Goal: Information Seeking & Learning: Learn about a topic

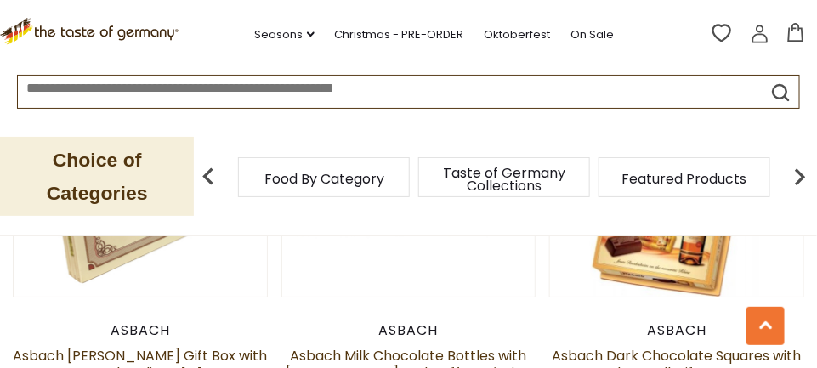
scroll to position [1604, 0]
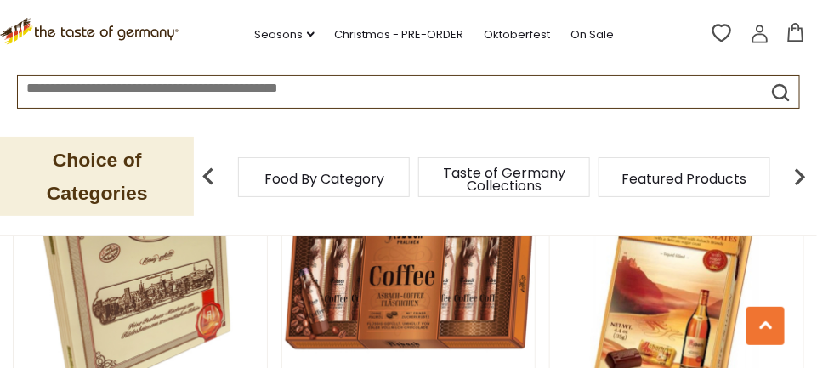
click at [436, 290] on link at bounding box center [408, 285] width 213 height 213
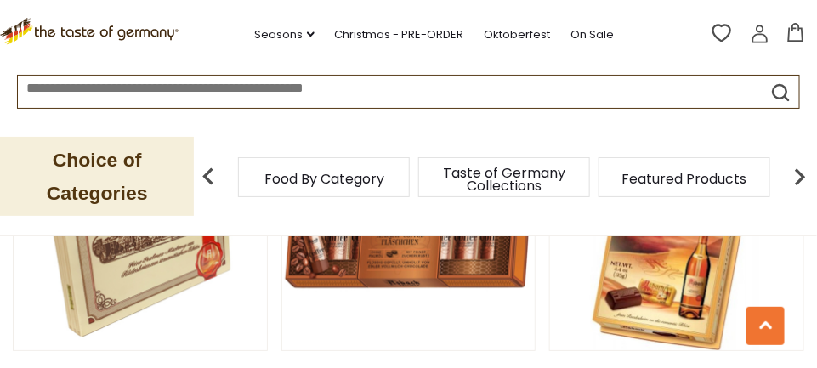
scroll to position [1568, 0]
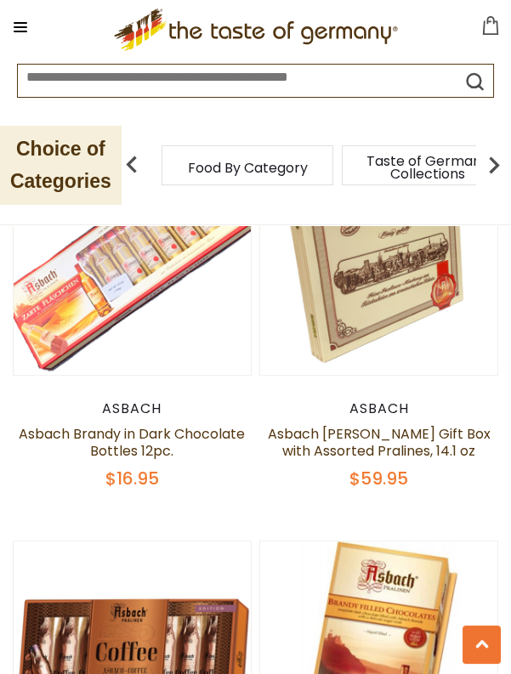
scroll to position [1705, 0]
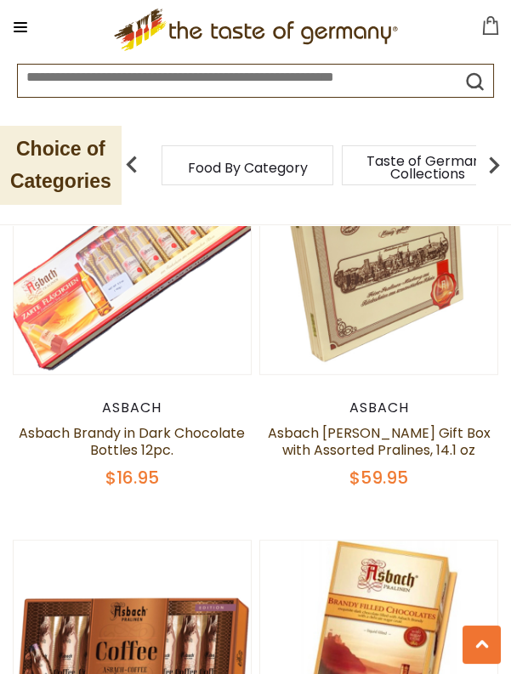
click at [432, 367] on link "Asbach Brandy Wood Gift Box with Assorted Pralines, 14.1 oz" at bounding box center [379, 441] width 223 height 37
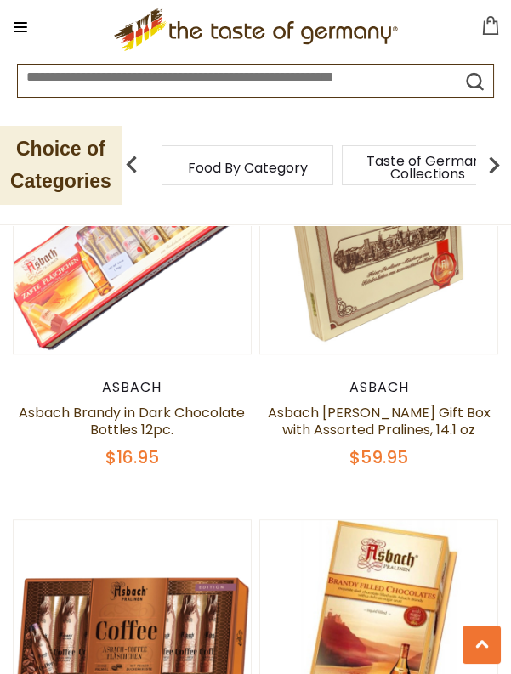
scroll to position [1786, 0]
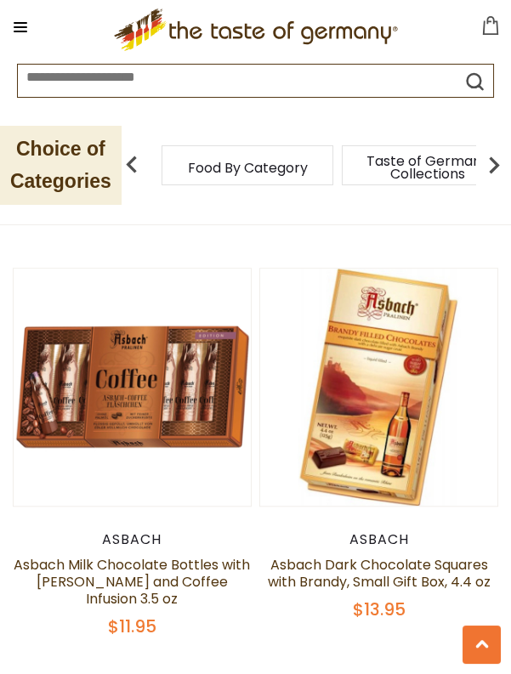
scroll to position [1976, 0]
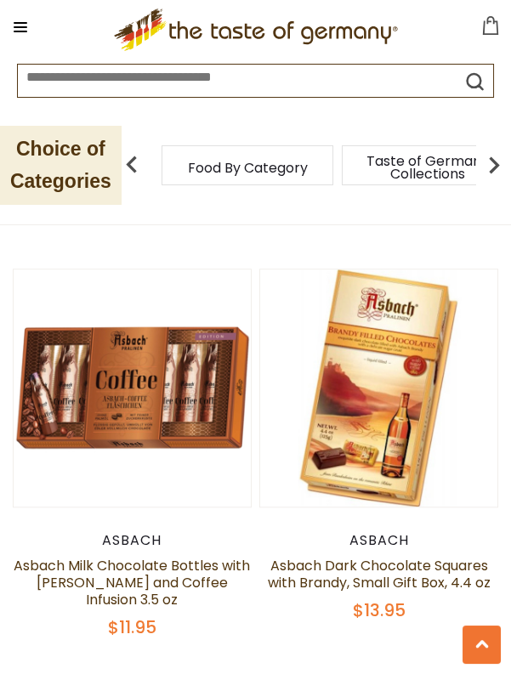
click at [163, 395] on img at bounding box center [132, 388] width 237 height 237
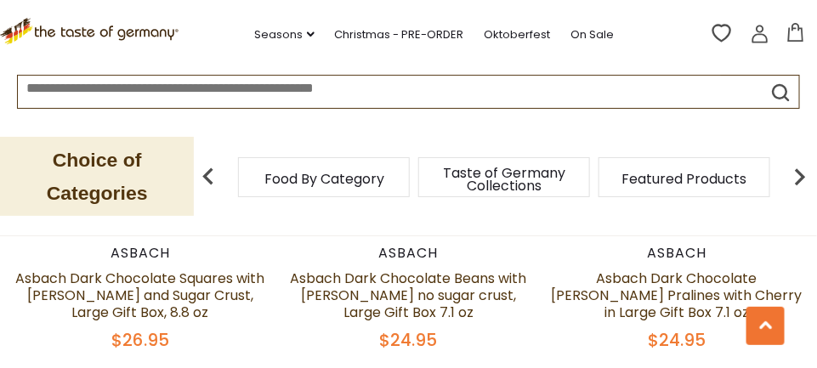
scroll to position [821, 0]
click at [685, 282] on link "Asbach Dark Chocolate [PERSON_NAME] Pralines with Cherry in Large Gift Box 7.1 …" at bounding box center [677, 296] width 251 height 54
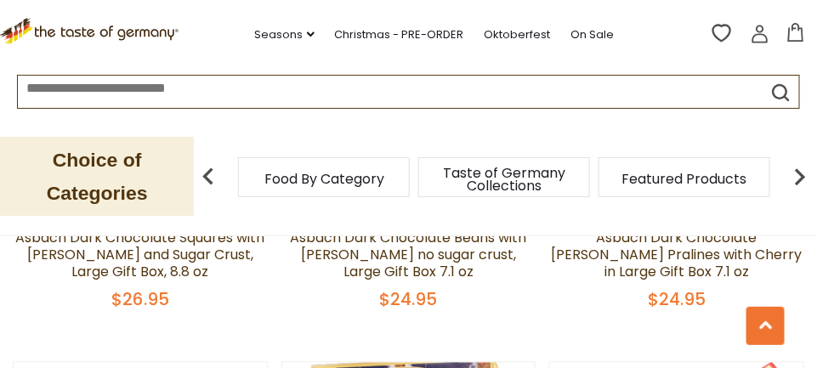
scroll to position [903, 0]
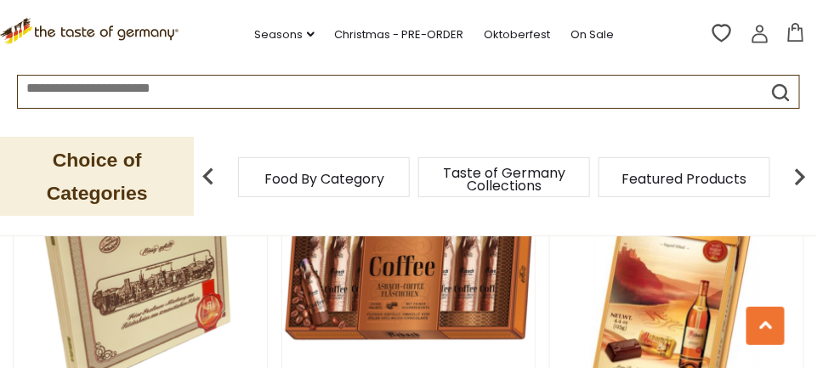
scroll to position [1500, 0]
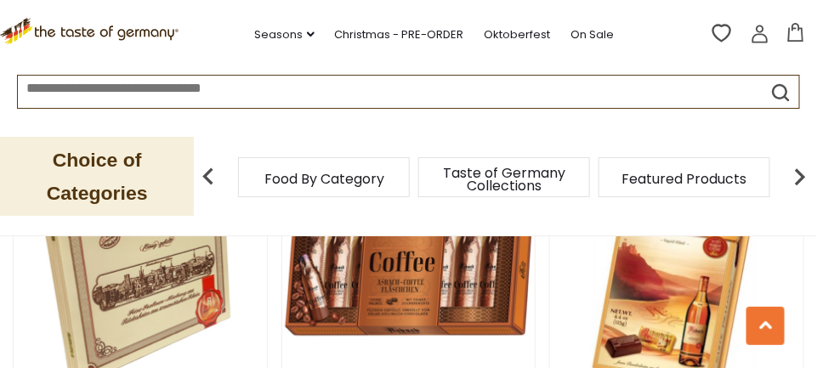
click at [187, 344] on link at bounding box center [140, 271] width 213 height 213
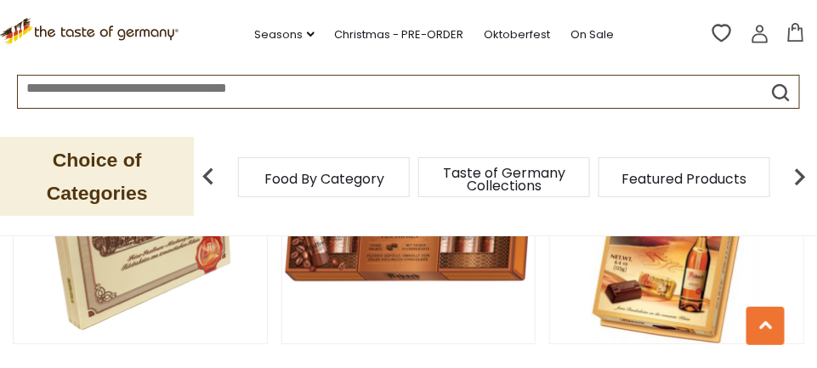
scroll to position [1582, 0]
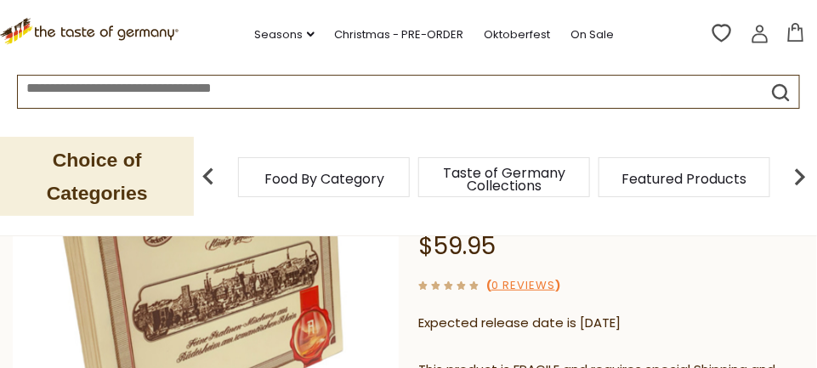
scroll to position [344, 0]
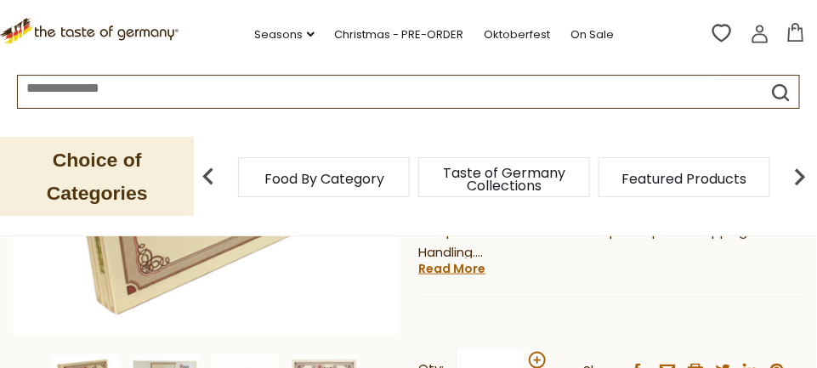
click at [469, 271] on link "Read More" at bounding box center [451, 268] width 67 height 17
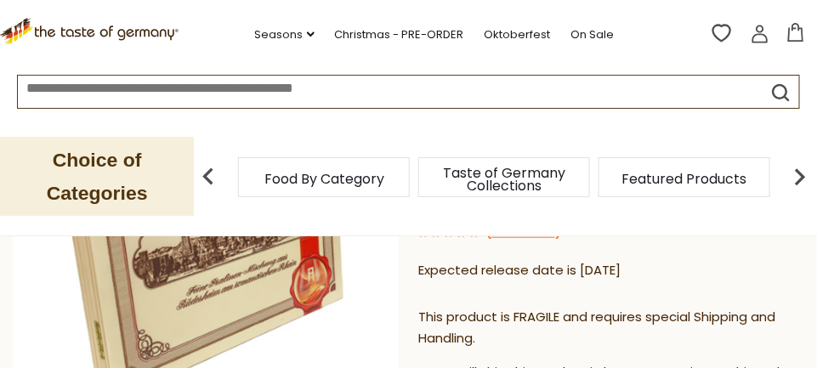
scroll to position [292, 0]
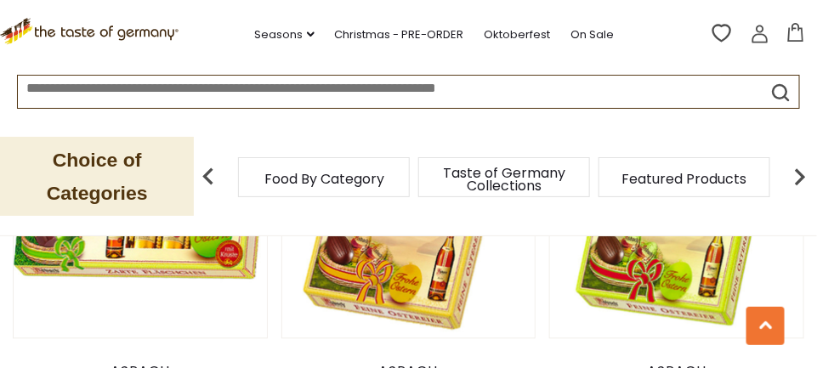
scroll to position [2434, 0]
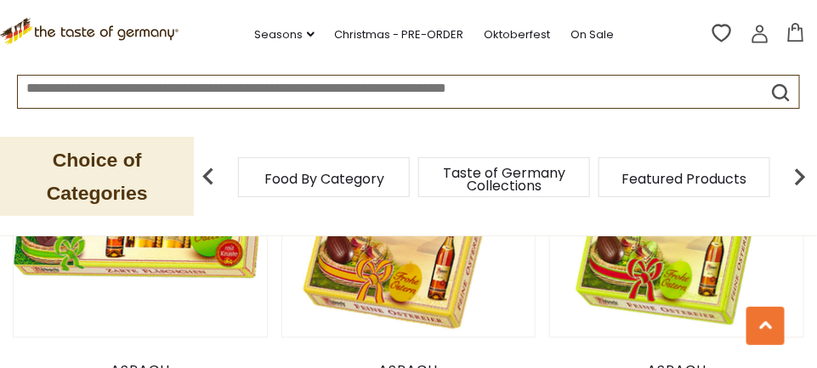
click at [195, 248] on link at bounding box center [140, 211] width 213 height 213
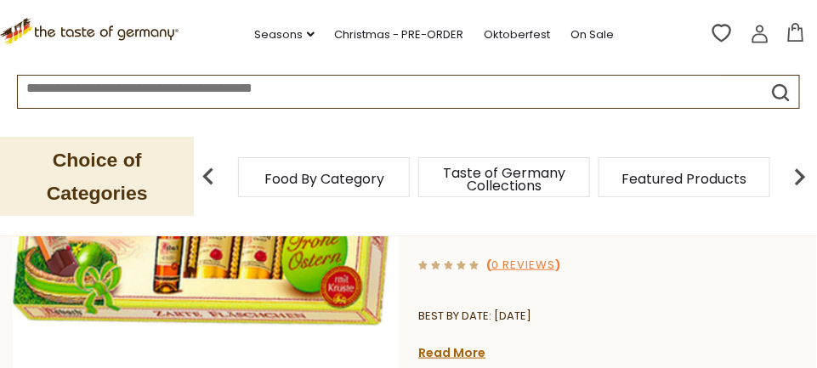
scroll to position [264, 0]
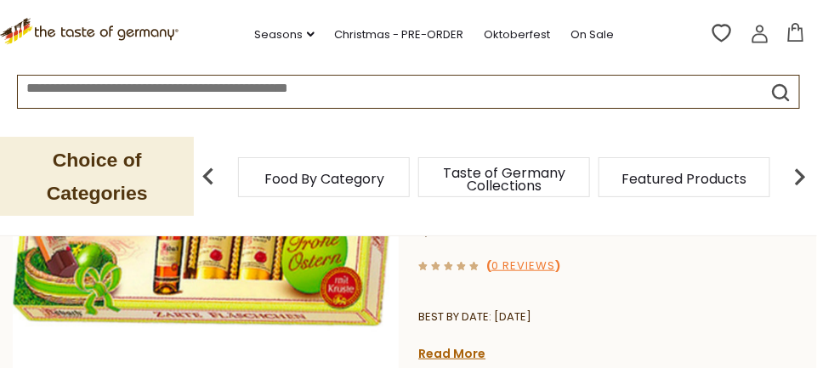
click at [477, 359] on link "Read More" at bounding box center [451, 353] width 67 height 17
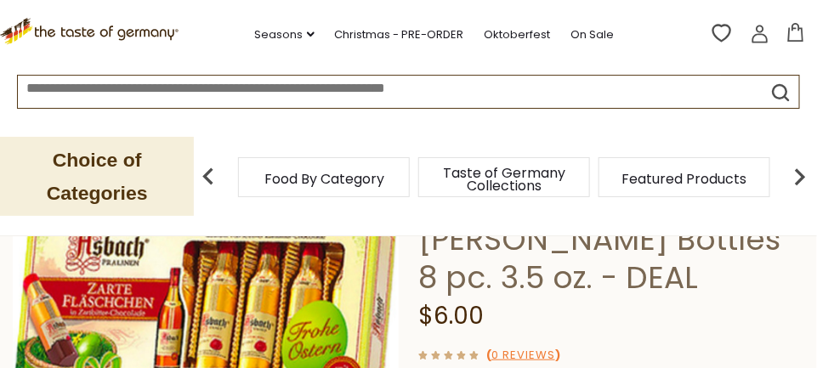
scroll to position [173, 0]
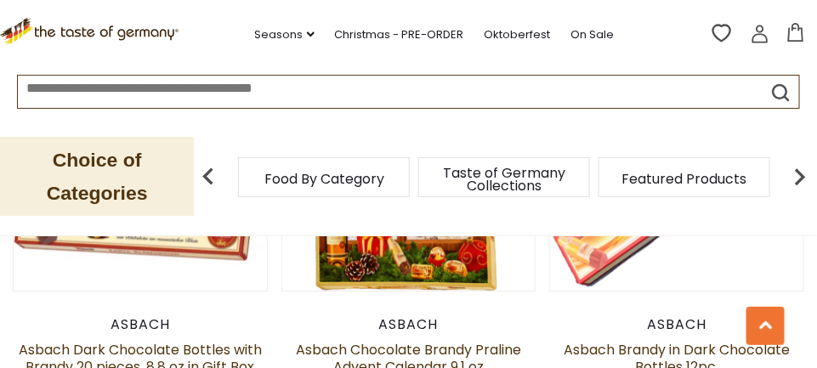
scroll to position [1188, 0]
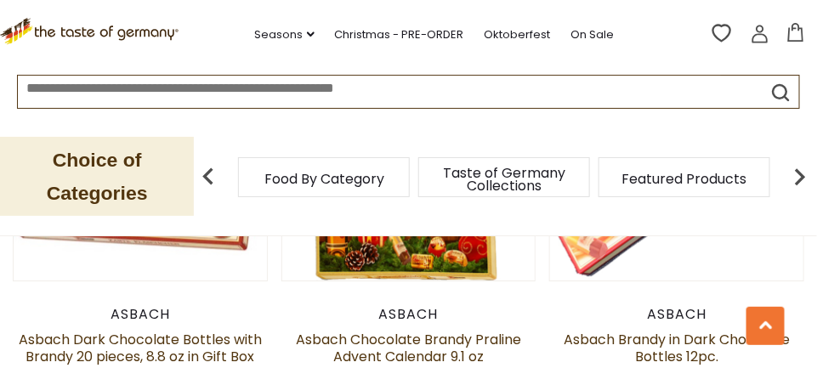
click at [441, 269] on img at bounding box center [408, 153] width 253 height 253
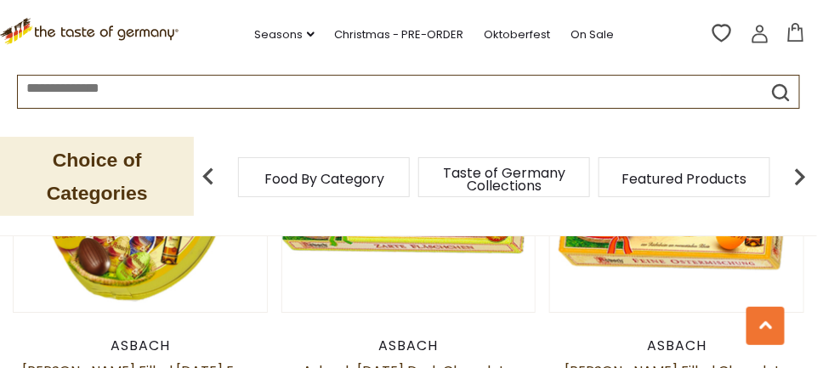
scroll to position [2882, 0]
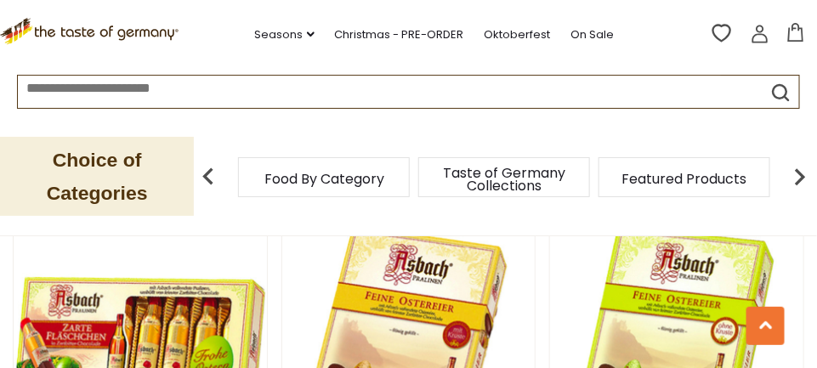
click at [792, 274] on img at bounding box center [676, 343] width 253 height 253
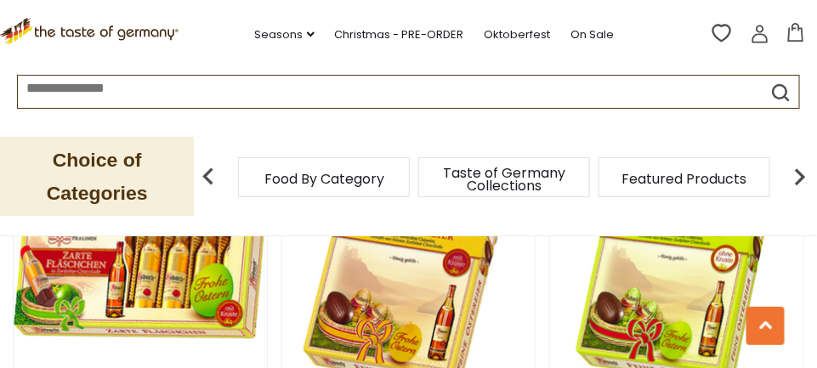
click at [815, 105] on div at bounding box center [408, 92] width 817 height 34
